Goal: Task Accomplishment & Management: Use online tool/utility

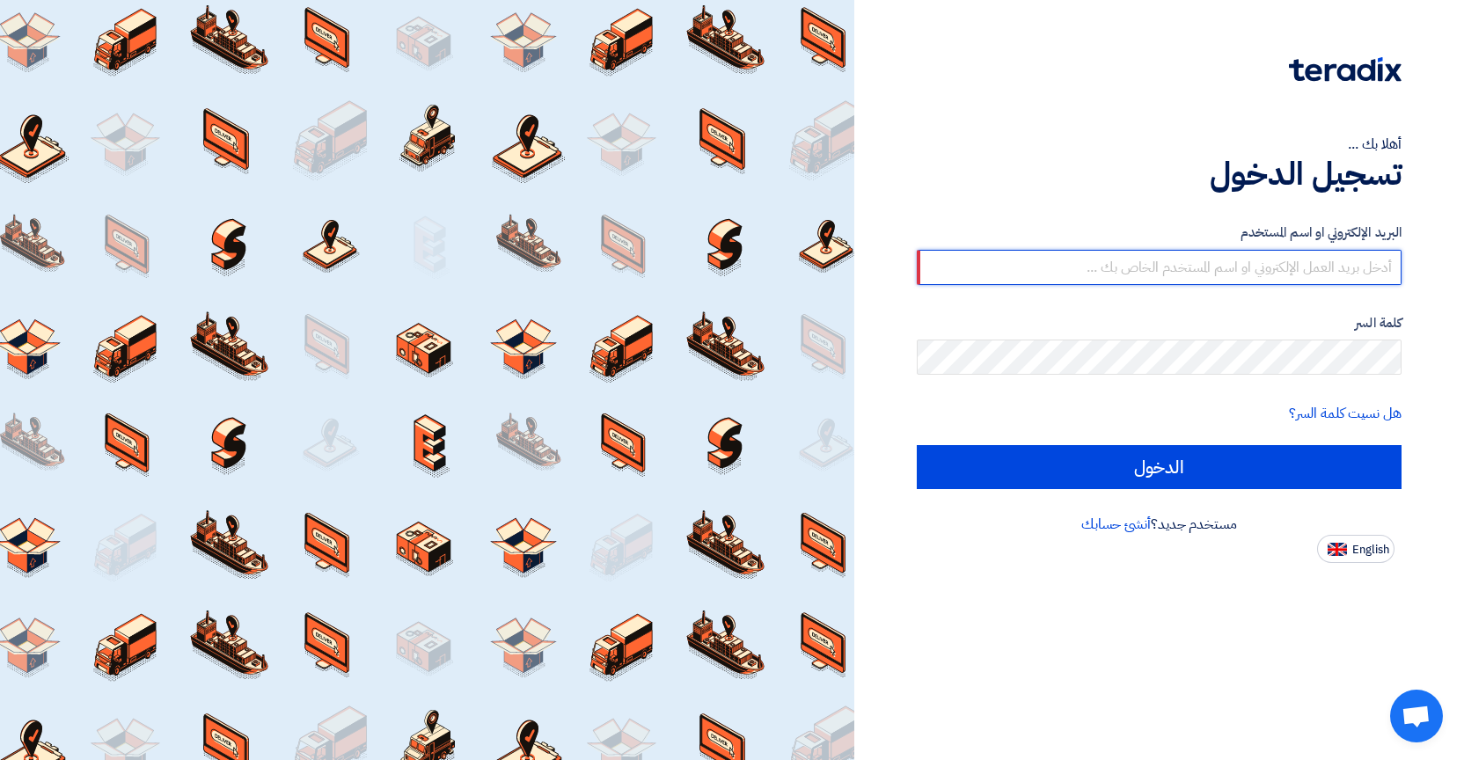
type input "[EMAIL_ADDRESS][DOMAIN_NAME]"
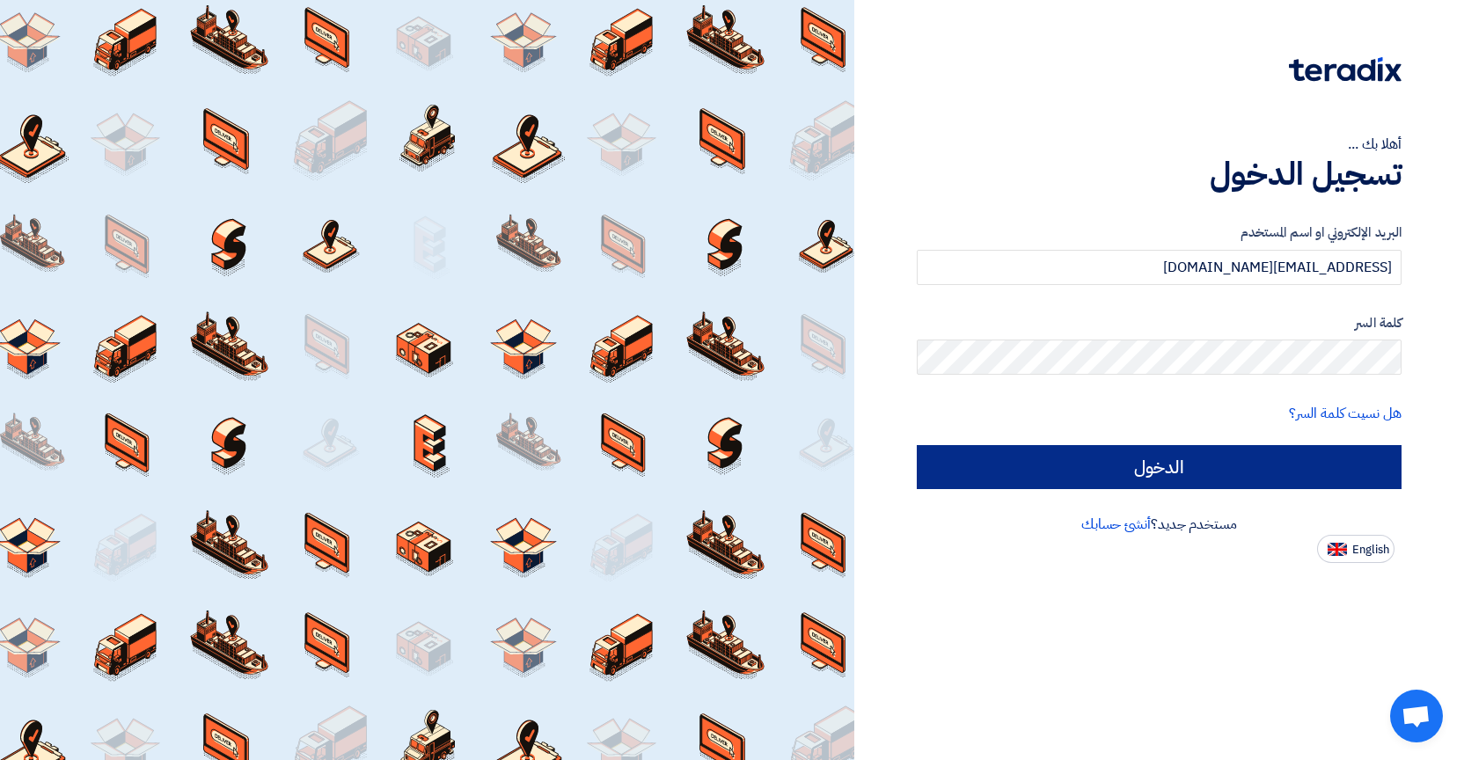
click at [1120, 472] on input "الدخول" at bounding box center [1159, 467] width 485 height 44
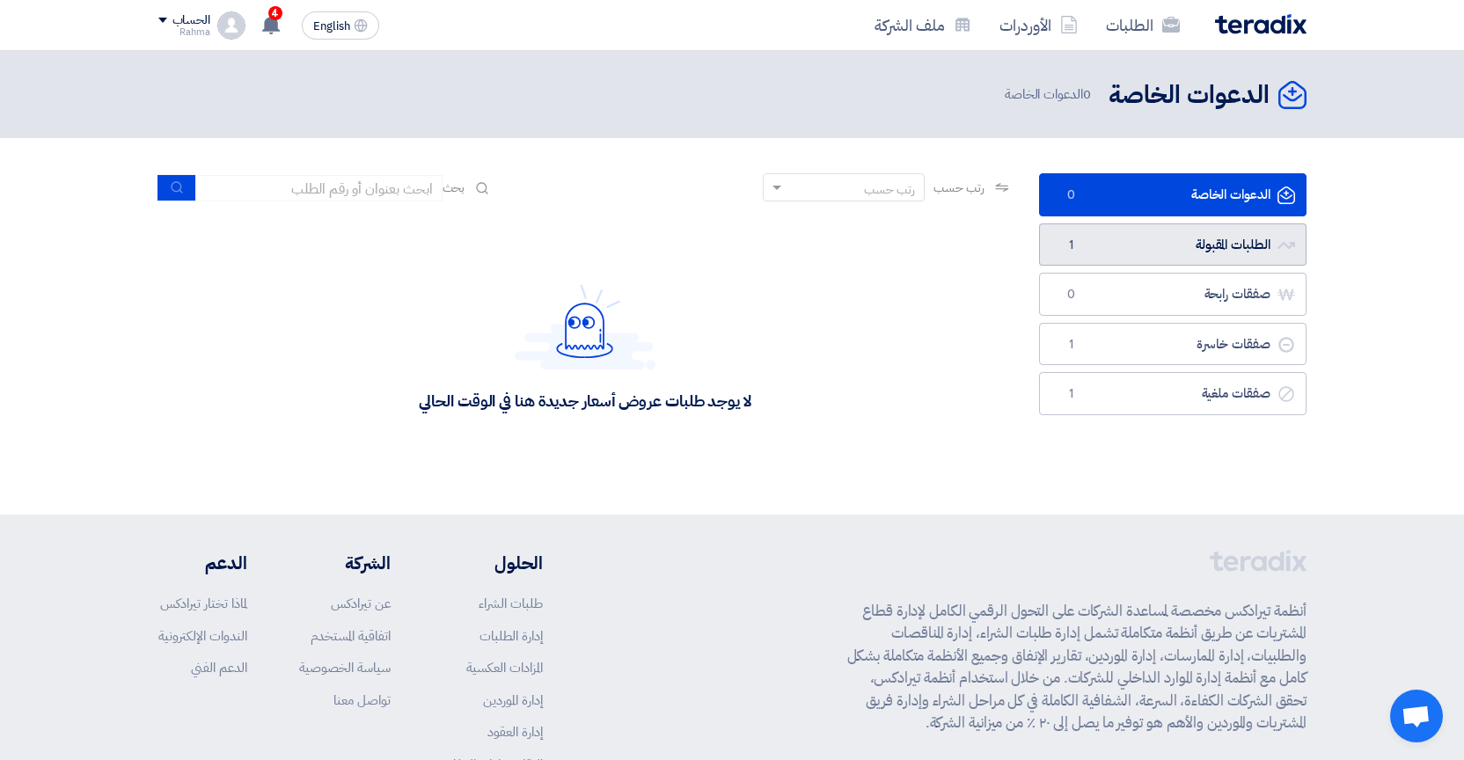
click at [1120, 238] on link "الطلبات المقبولة الطلبات المقبولة 1" at bounding box center [1173, 245] width 268 height 43
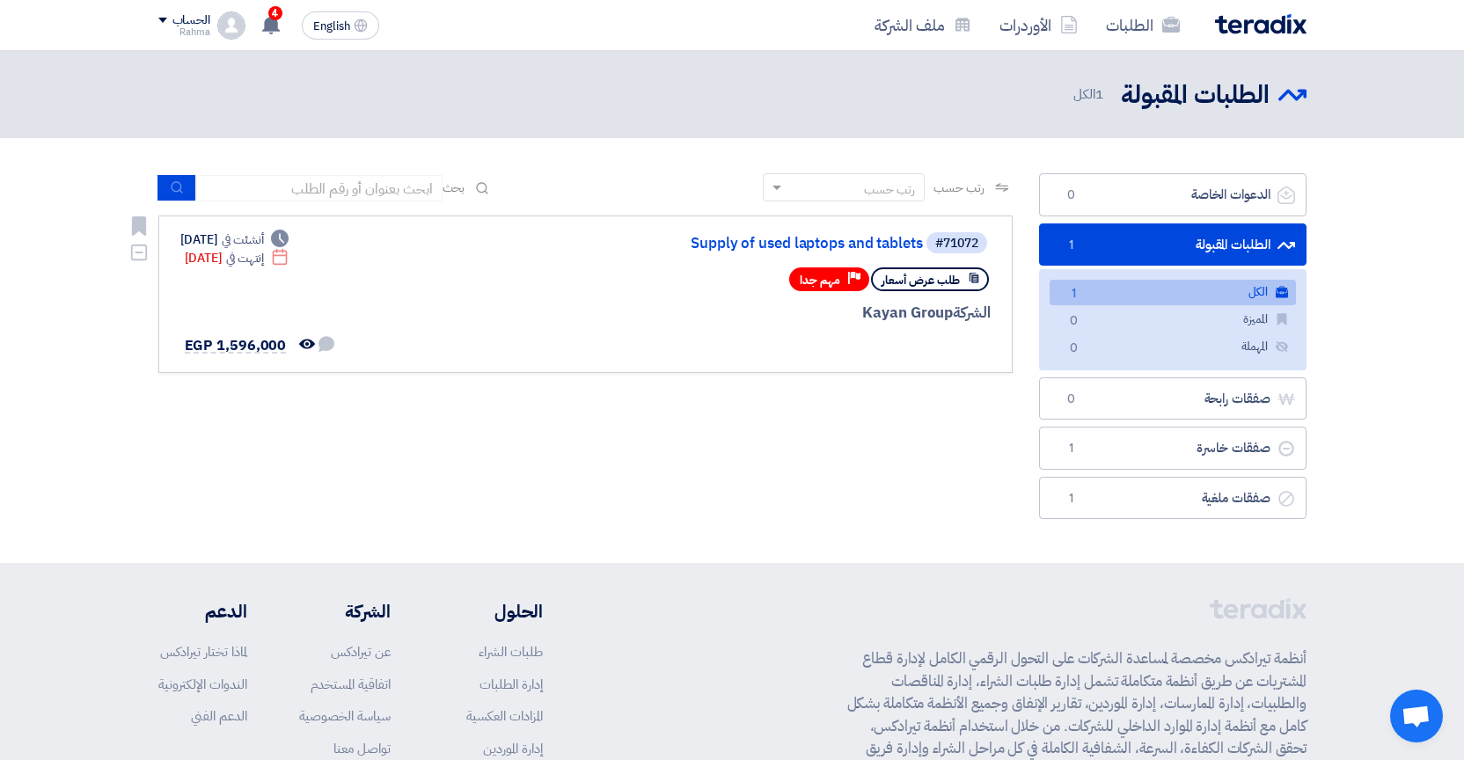
click at [556, 280] on div "#71072 Supply of used laptops and tablets طلب عرض أسعار Priority مهم جدا الشركة…" at bounding box center [585, 295] width 810 height 128
click at [989, 280] on div "طلب عرض أسعار Priority مهم جدا" at bounding box center [890, 279] width 202 height 31
click at [975, 280] on icon at bounding box center [974, 278] width 12 height 12
click at [373, 272] on div "#71072 Supply of used laptops and tablets طلب عرض أسعار Priority مهم جدا الشركة…" at bounding box center [585, 295] width 810 height 128
click at [740, 242] on link "Supply of used laptops and tablets" at bounding box center [747, 244] width 352 height 16
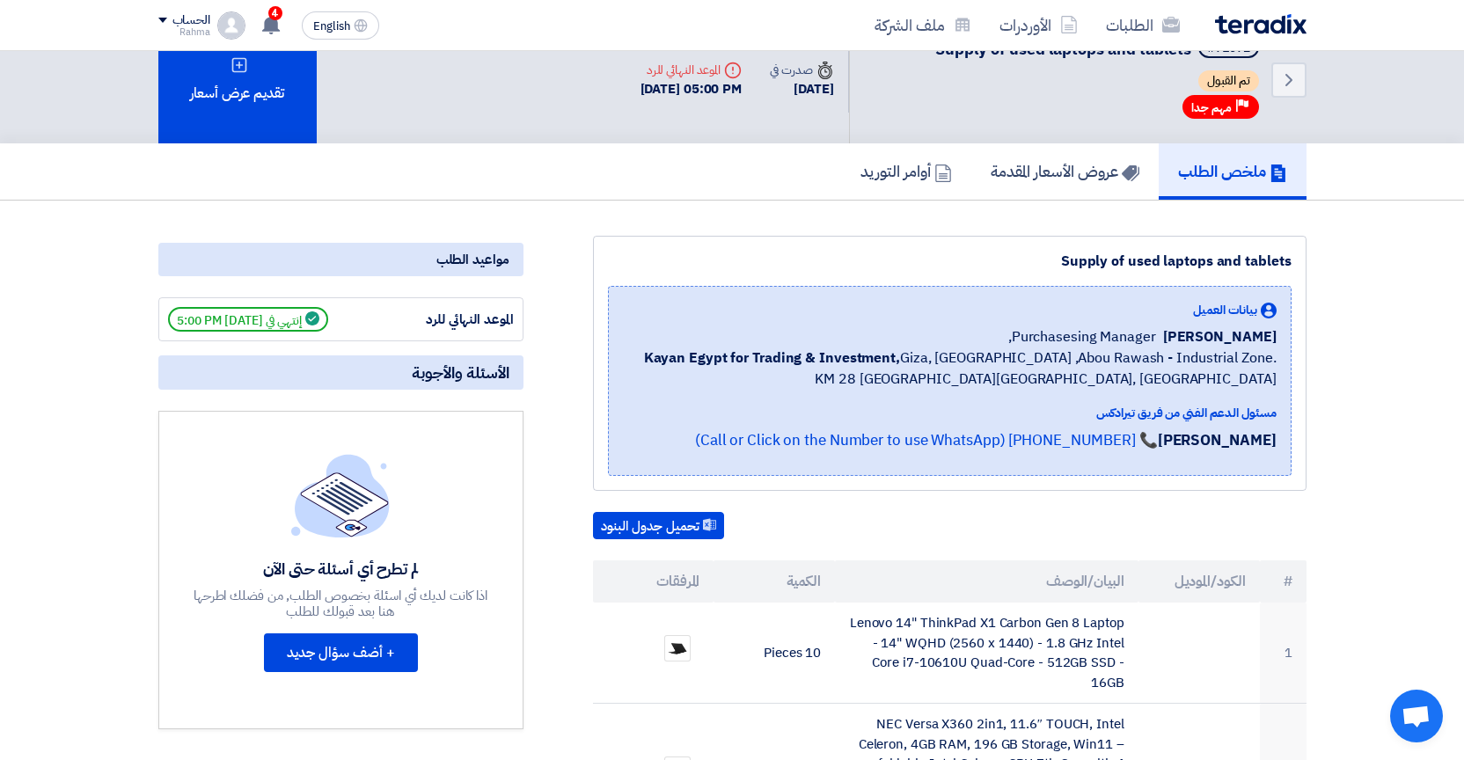
scroll to position [35, 0]
click at [1070, 176] on h5 "عروض الأسعار المقدمة" at bounding box center [1065, 171] width 149 height 20
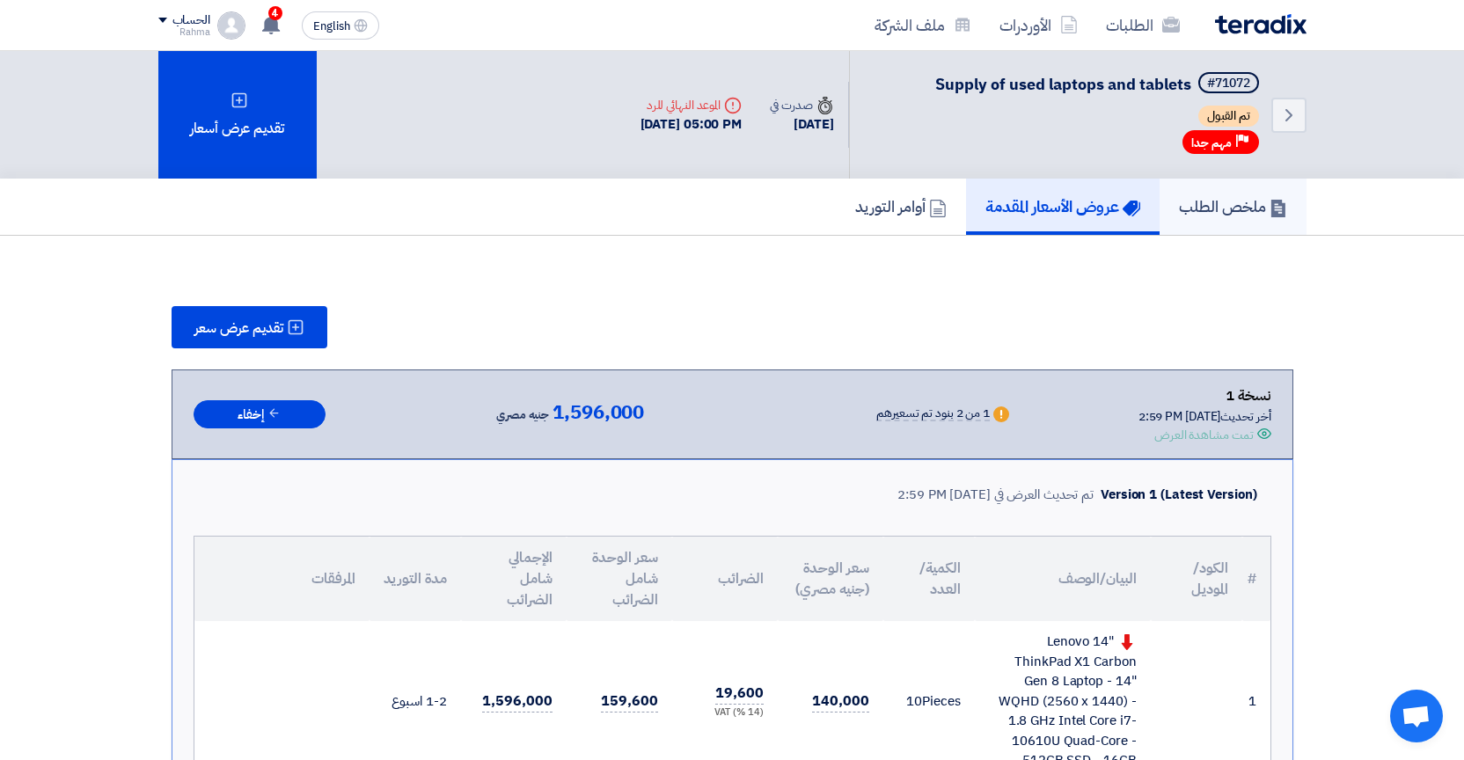
click at [1213, 205] on h5 "ملخص الطلب" at bounding box center [1233, 206] width 108 height 20
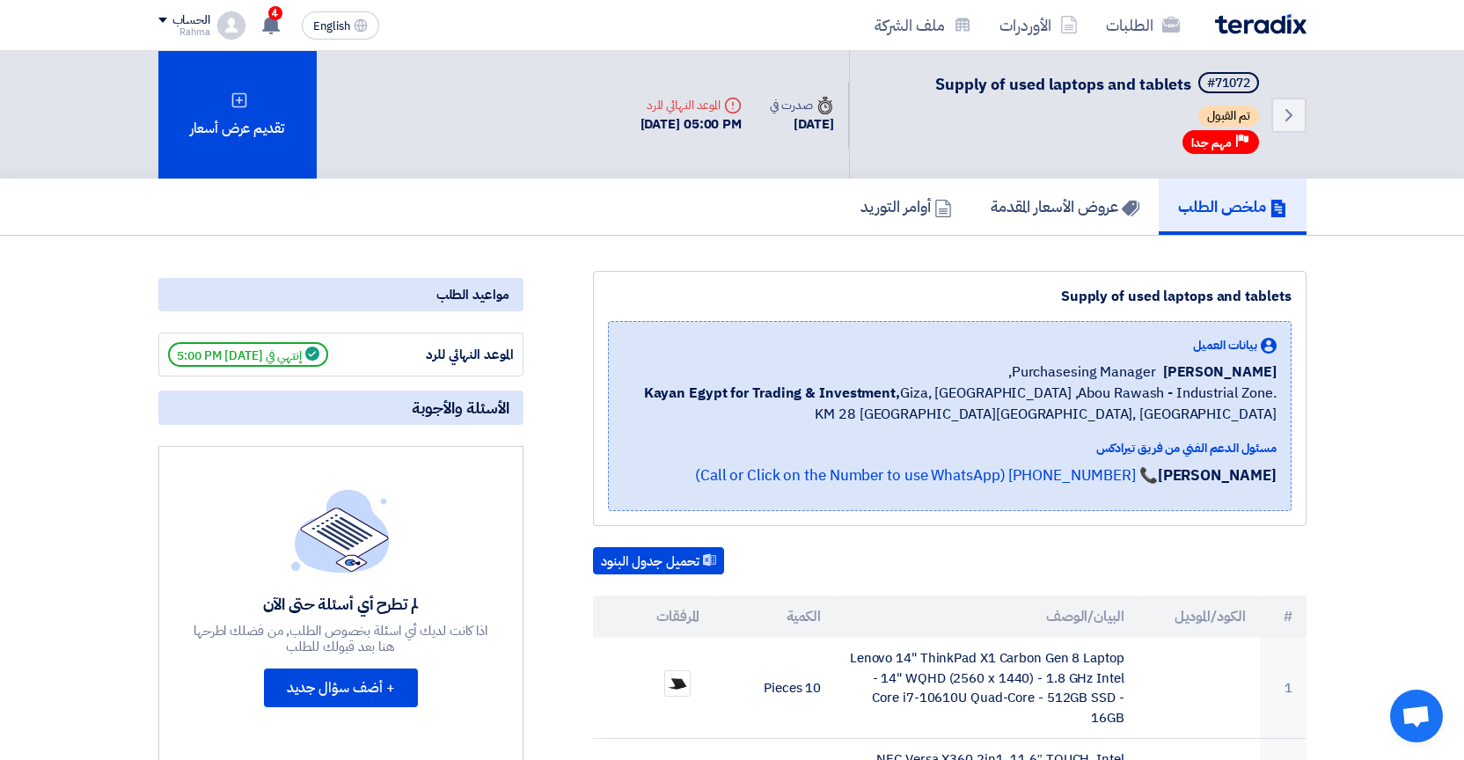
click at [1219, 150] on span "مهم جدا" at bounding box center [1211, 143] width 40 height 17
click at [1227, 124] on span "تم القبول" at bounding box center [1228, 116] width 61 height 21
